Goal: Information Seeking & Learning: Learn about a topic

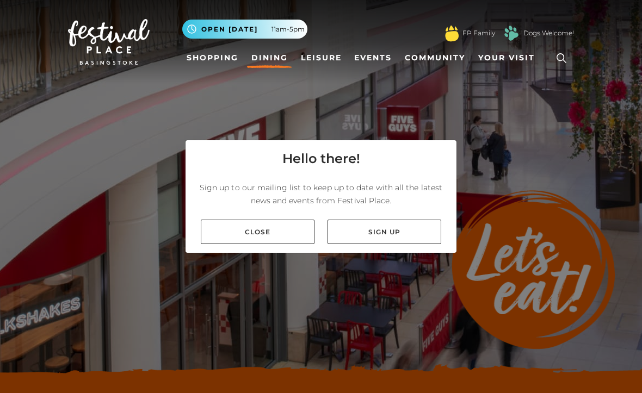
click at [277, 244] on link "Close" at bounding box center [258, 232] width 114 height 24
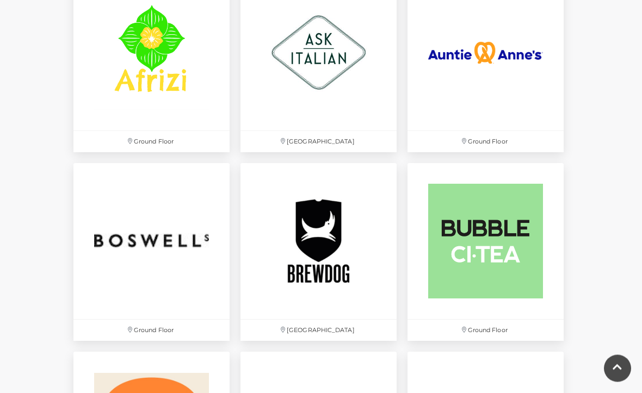
scroll to position [754, 0]
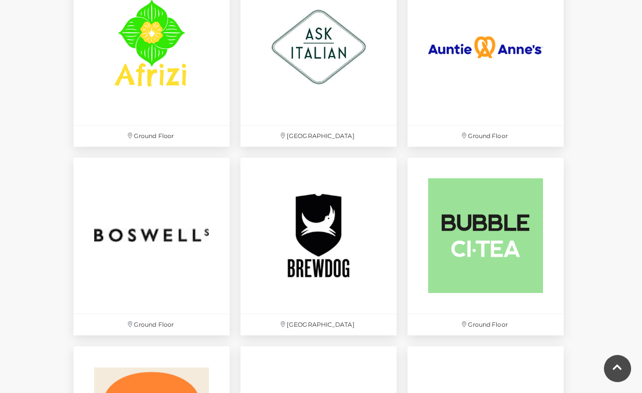
click at [152, 226] on img at bounding box center [151, 236] width 156 height 156
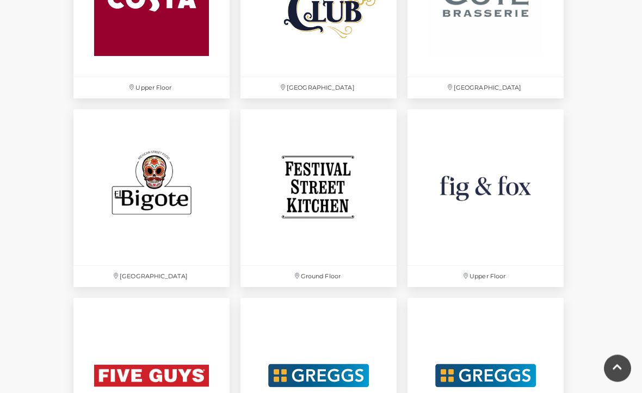
scroll to position [1557, 0]
click at [141, 181] on img at bounding box center [151, 187] width 156 height 156
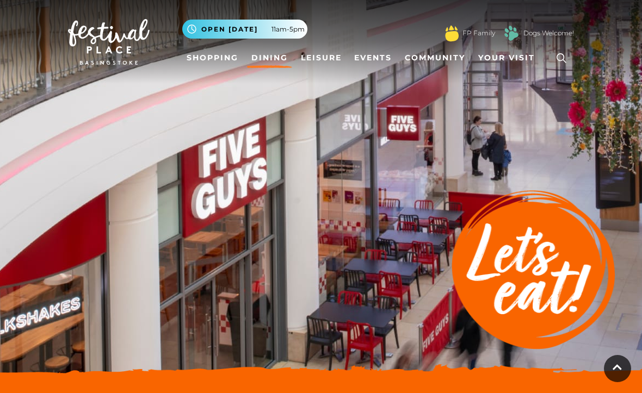
scroll to position [1586, 0]
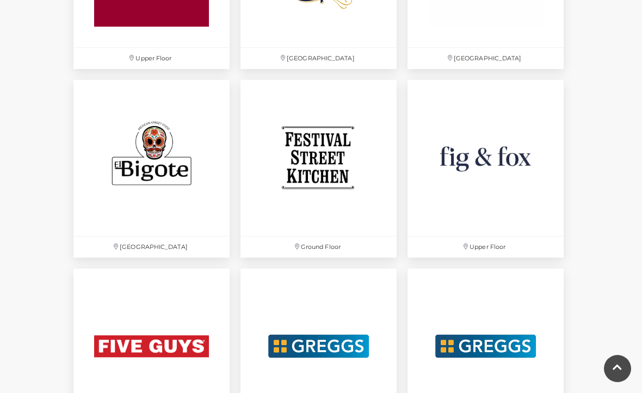
click at [472, 157] on img at bounding box center [485, 158] width 156 height 156
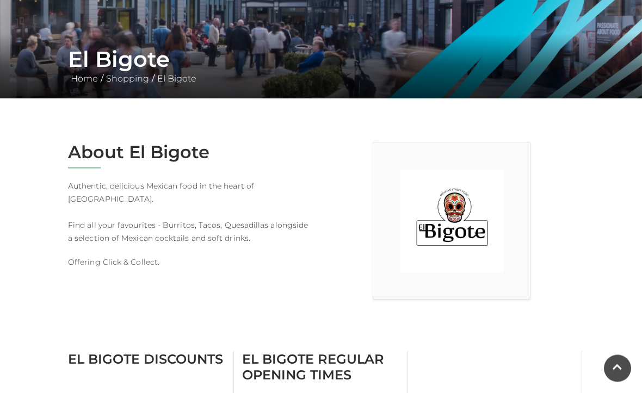
scroll to position [192, 0]
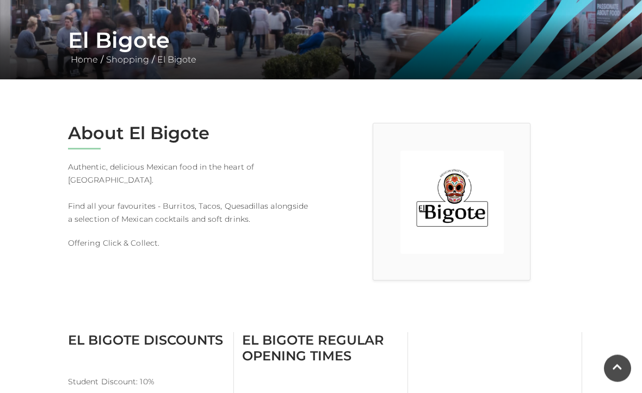
click at [458, 216] on img at bounding box center [451, 202] width 103 height 103
click at [463, 210] on img at bounding box center [451, 202] width 103 height 103
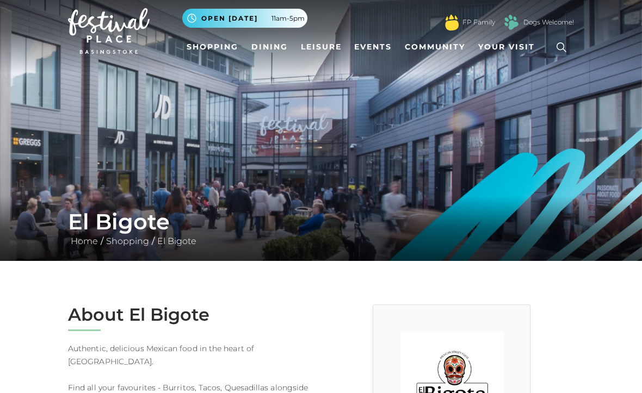
scroll to position [0, 0]
